Goal: Ask a question

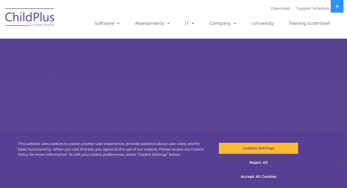
select select "MEDIUM"
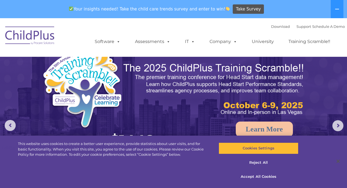
click at [294, 30] on div "Download Support | Schedule A Demo " at bounding box center [308, 26] width 74 height 8
click at [296, 27] on link "Support" at bounding box center [303, 26] width 15 height 4
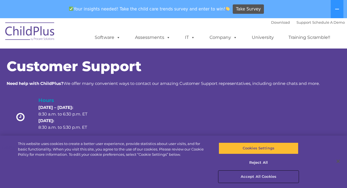
click at [259, 175] on button "Accept All Cookies" at bounding box center [258, 177] width 80 height 12
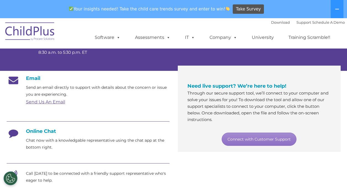
scroll to position [76, 0]
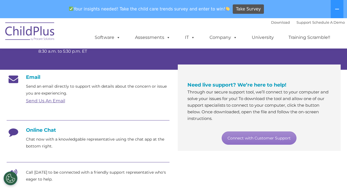
click at [47, 99] on link "Send Us An Email" at bounding box center [45, 100] width 39 height 5
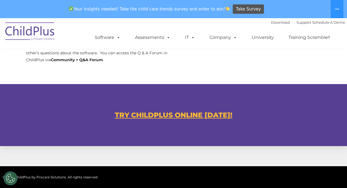
scroll to position [286, 0]
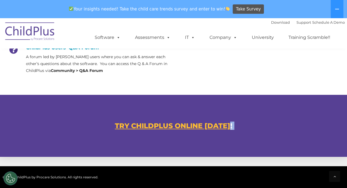
drag, startPoint x: 321, startPoint y: 122, endPoint x: 316, endPoint y: 159, distance: 36.7
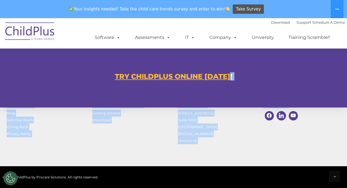
scroll to position [373, 0]
